Goal: Information Seeking & Learning: Compare options

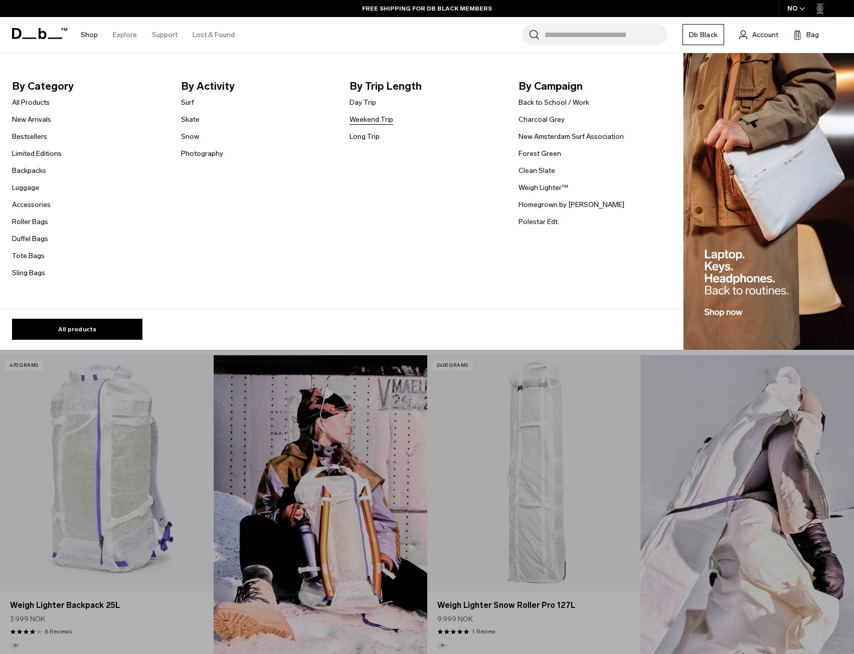
click at [375, 118] on link "Weekend Trip" at bounding box center [372, 119] width 44 height 11
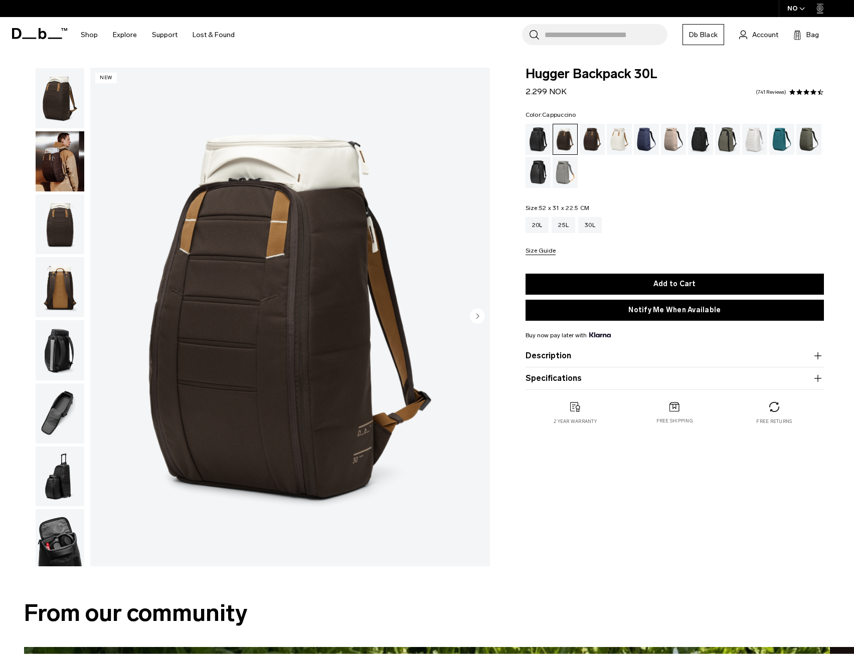
click at [567, 173] on div "Sand Grey" at bounding box center [566, 172] width 26 height 31
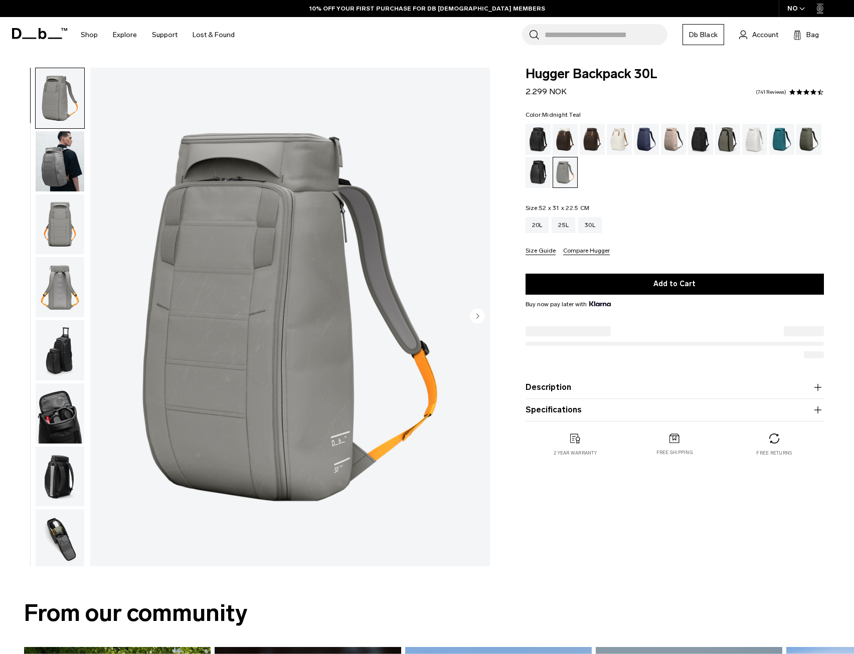
click at [786, 143] on div "Midnight Teal" at bounding box center [782, 139] width 26 height 31
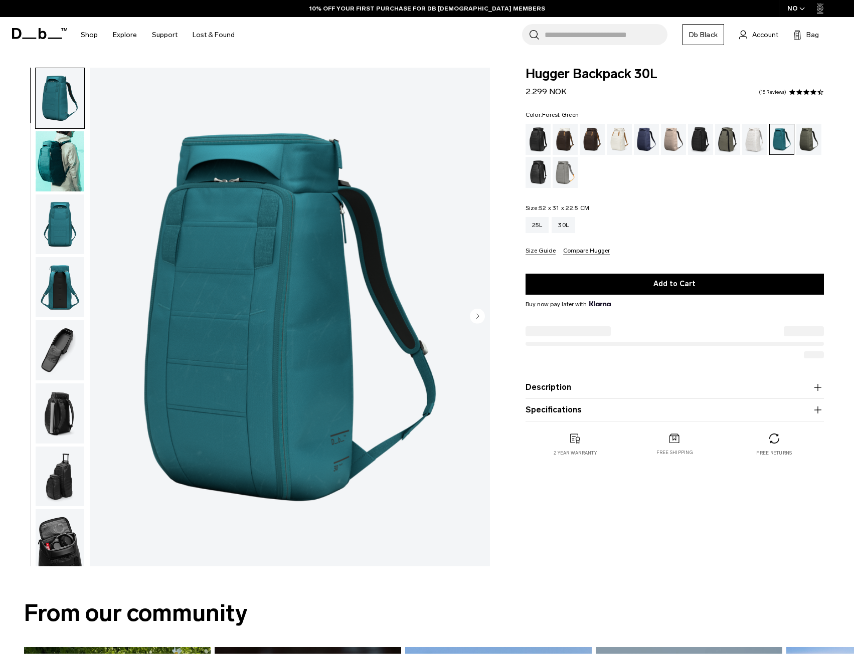
click at [731, 145] on div "Forest Green" at bounding box center [728, 139] width 26 height 31
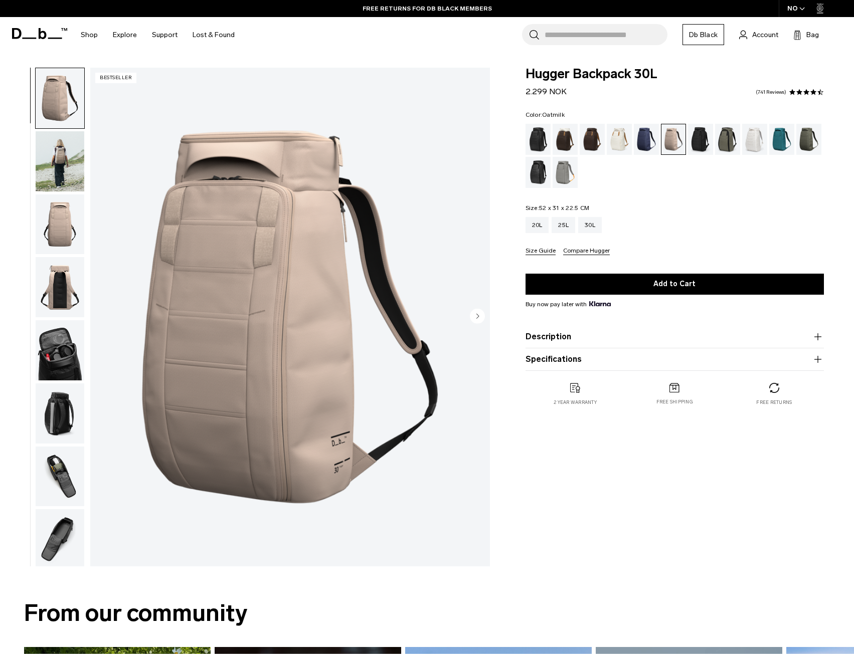
click at [622, 132] on div "Oatmilk" at bounding box center [620, 139] width 26 height 31
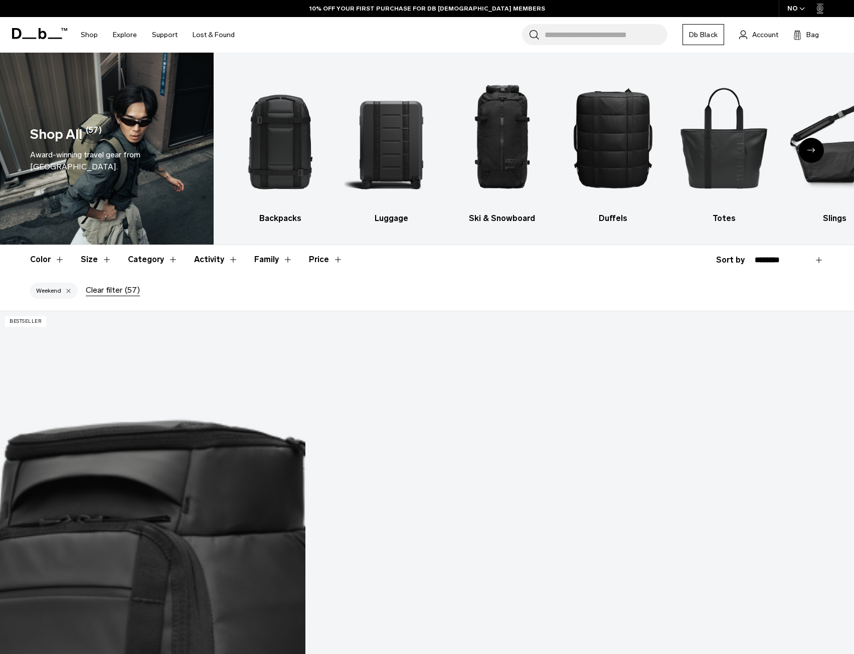
click at [389, 163] on img "2 / 10" at bounding box center [391, 138] width 93 height 140
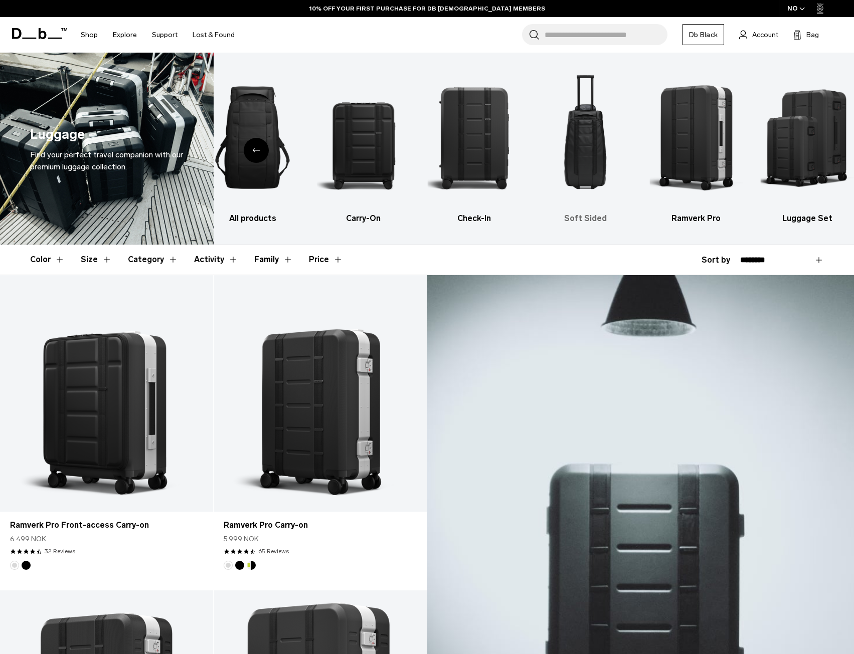
click at [563, 144] on img "4 / 6" at bounding box center [585, 138] width 93 height 140
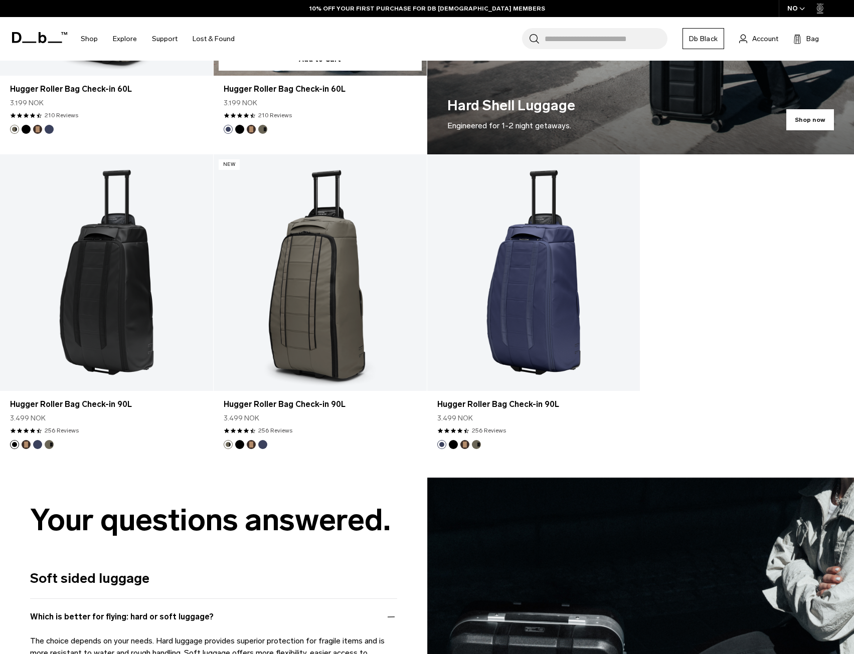
scroll to position [752, 0]
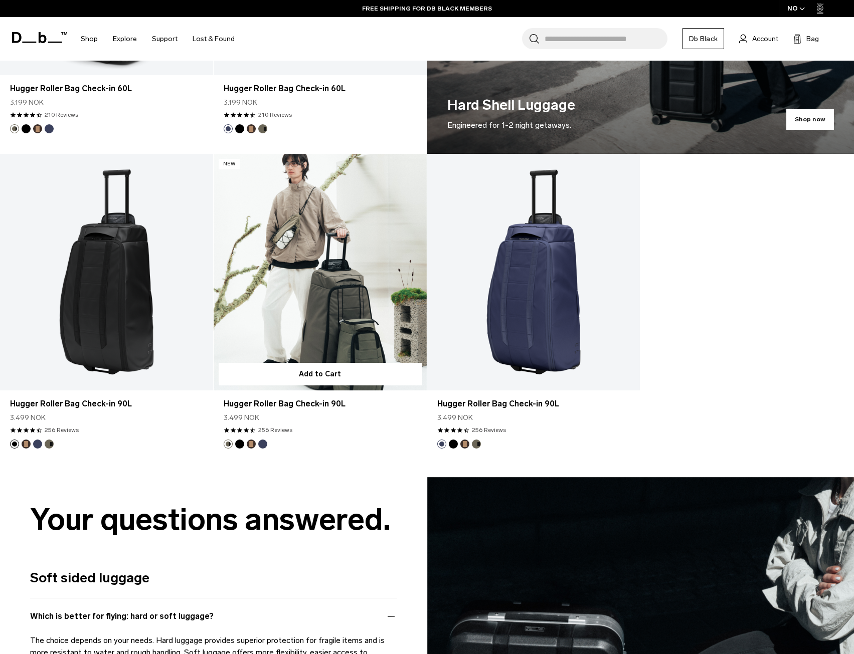
click at [240, 444] on button "Black Out" at bounding box center [239, 444] width 9 height 9
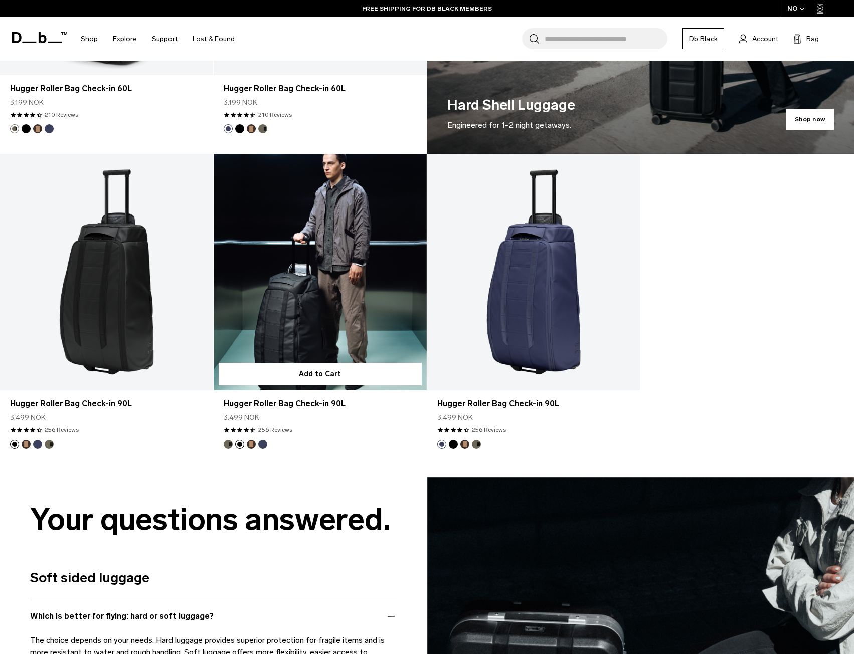
click at [251, 443] on button "Espresso" at bounding box center [251, 444] width 9 height 9
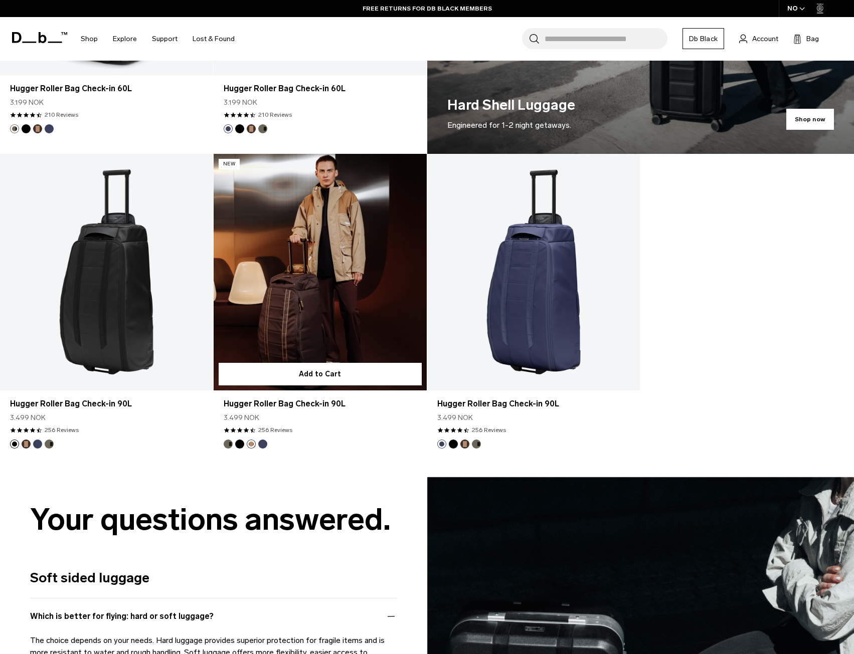
click at [265, 443] on button "Blue Hour" at bounding box center [262, 444] width 9 height 9
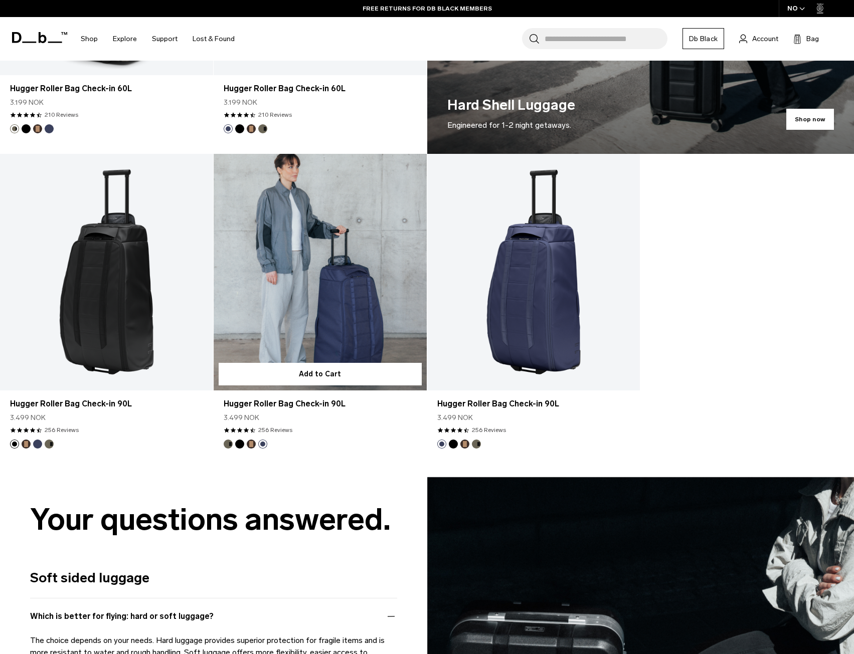
click at [251, 444] on button "Espresso" at bounding box center [251, 444] width 9 height 9
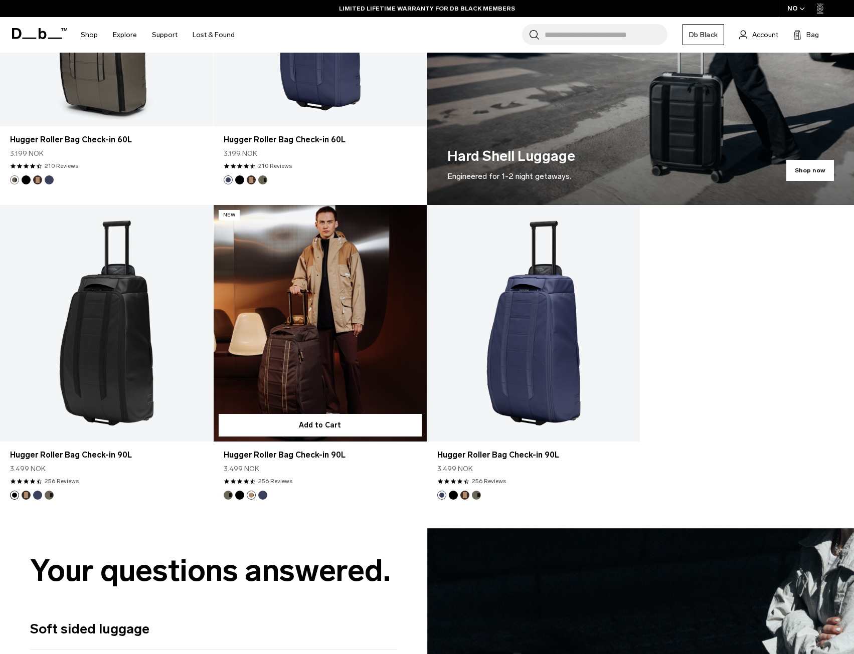
scroll to position [702, 0]
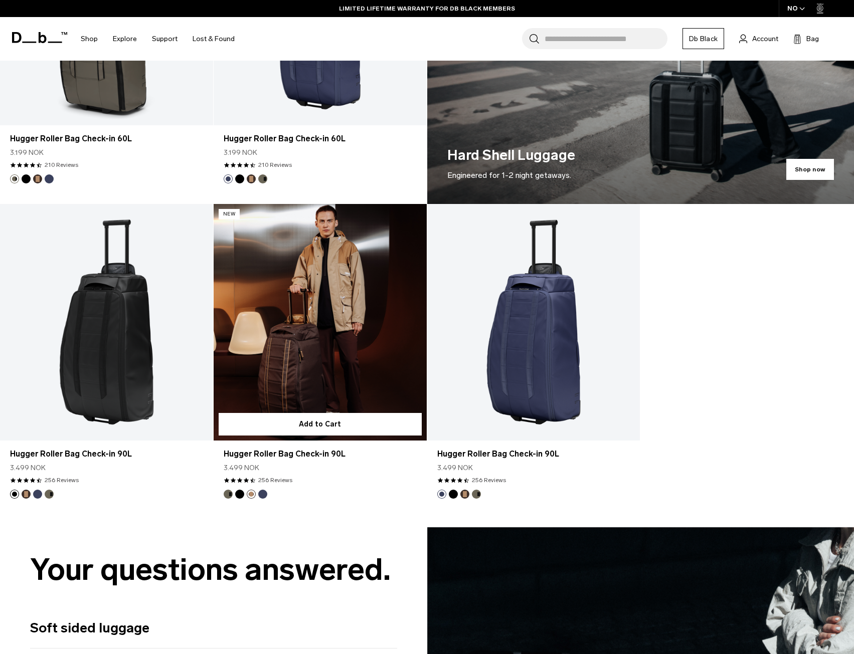
click at [226, 495] on button "Forest Green" at bounding box center [228, 494] width 9 height 9
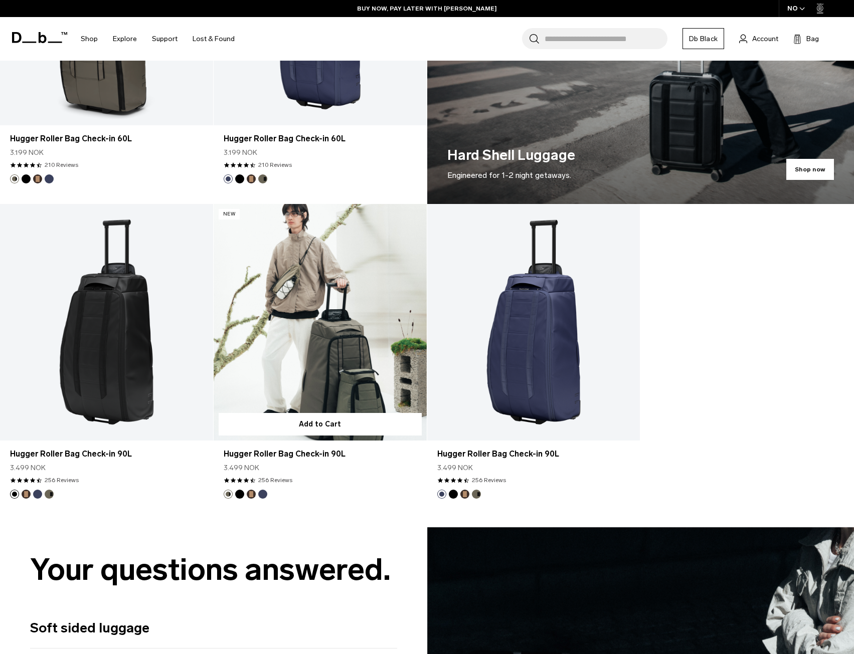
click at [356, 318] on link "Hugger Roller Bag Check-in 90L Forest Green" at bounding box center [320, 322] width 213 height 237
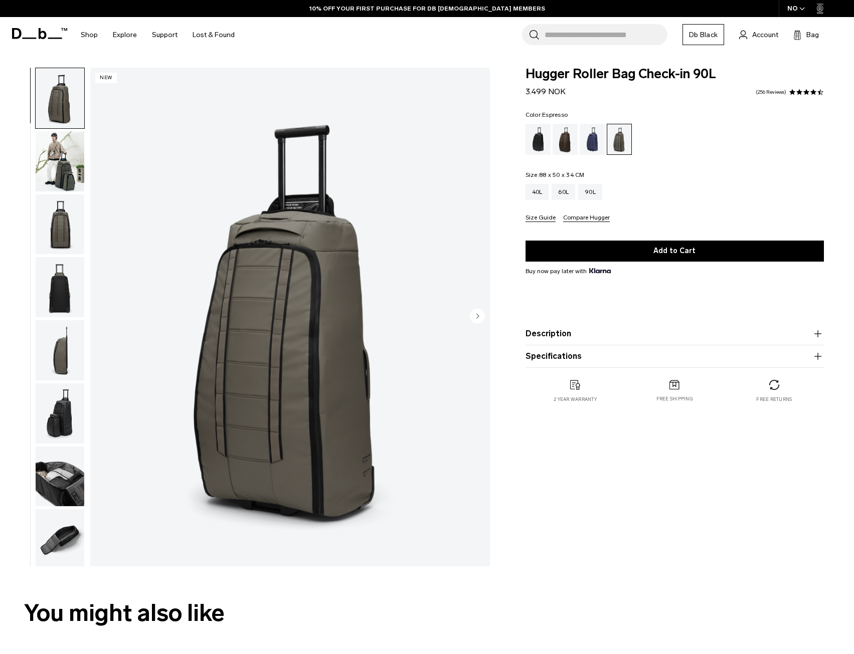
click at [563, 130] on div "Espresso" at bounding box center [566, 139] width 26 height 31
